Goal: Navigation & Orientation: Understand site structure

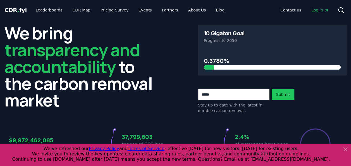
click at [345, 148] on icon at bounding box center [345, 149] width 3 height 3
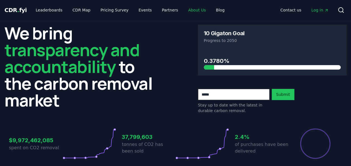
click at [187, 9] on link "About Us" at bounding box center [197, 10] width 27 height 10
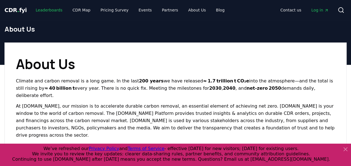
click at [49, 9] on link "Leaderboards" at bounding box center [49, 10] width 36 height 10
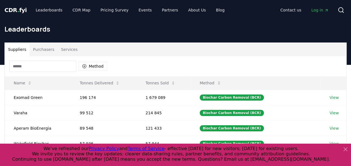
click at [51, 63] on input at bounding box center [42, 66] width 67 height 11
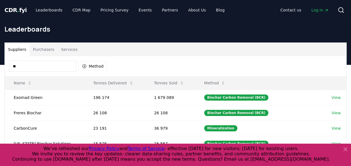
type input "*"
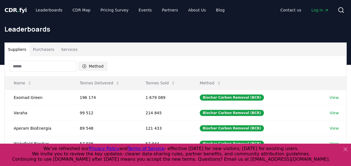
click at [93, 65] on button "Method" at bounding box center [93, 66] width 29 height 9
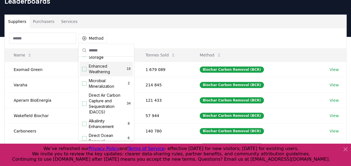
scroll to position [112, 0]
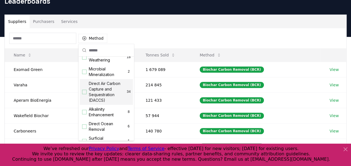
click at [84, 94] on div "Suggestions" at bounding box center [84, 92] width 4 height 4
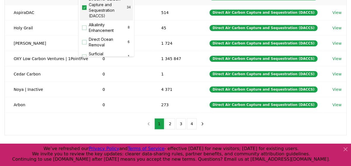
scroll to position [140, 0]
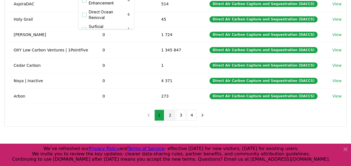
click at [169, 111] on button "2" at bounding box center [170, 115] width 10 height 11
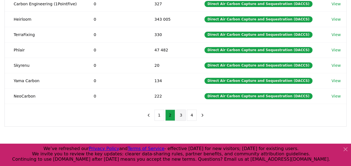
click at [180, 114] on button "3" at bounding box center [181, 115] width 10 height 11
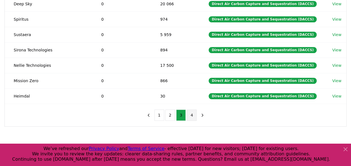
click at [192, 111] on button "4" at bounding box center [192, 115] width 10 height 11
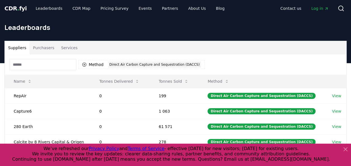
scroll to position [0, 0]
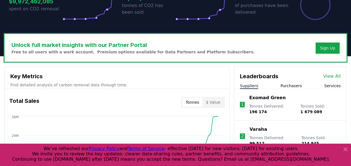
scroll to position [140, 0]
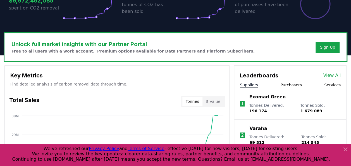
click at [344, 150] on icon at bounding box center [345, 149] width 7 height 7
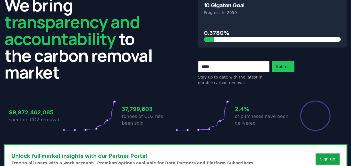
scroll to position [0, 0]
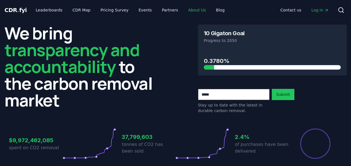
click at [190, 9] on link "About Us" at bounding box center [197, 10] width 27 height 10
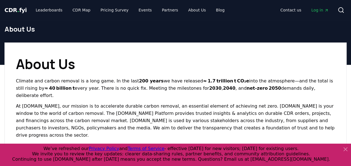
click at [345, 149] on icon at bounding box center [345, 149] width 3 height 3
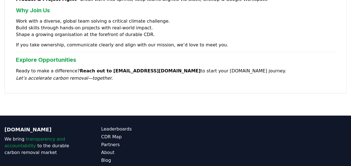
scroll to position [538, 0]
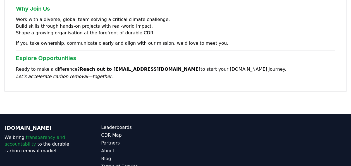
click at [107, 148] on link "About" at bounding box center [138, 151] width 74 height 7
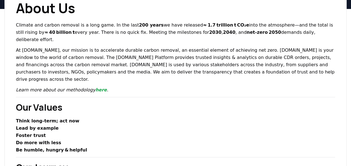
scroll to position [0, 0]
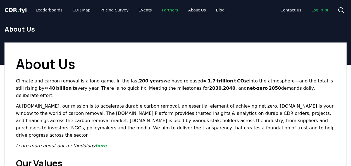
click at [161, 8] on link "Partners" at bounding box center [170, 10] width 25 height 10
